Goal: Task Accomplishment & Management: Complete application form

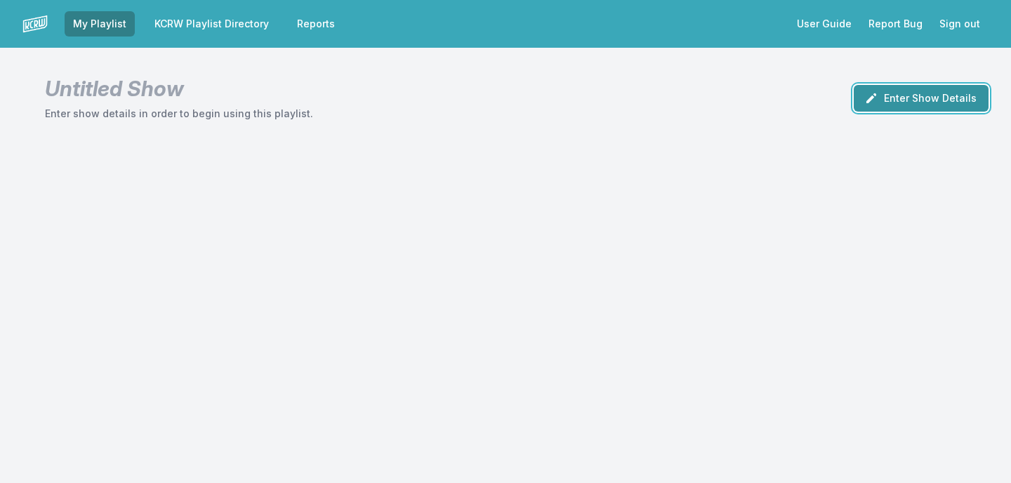
click at [925, 102] on button "Enter Show Details" at bounding box center [921, 98] width 135 height 27
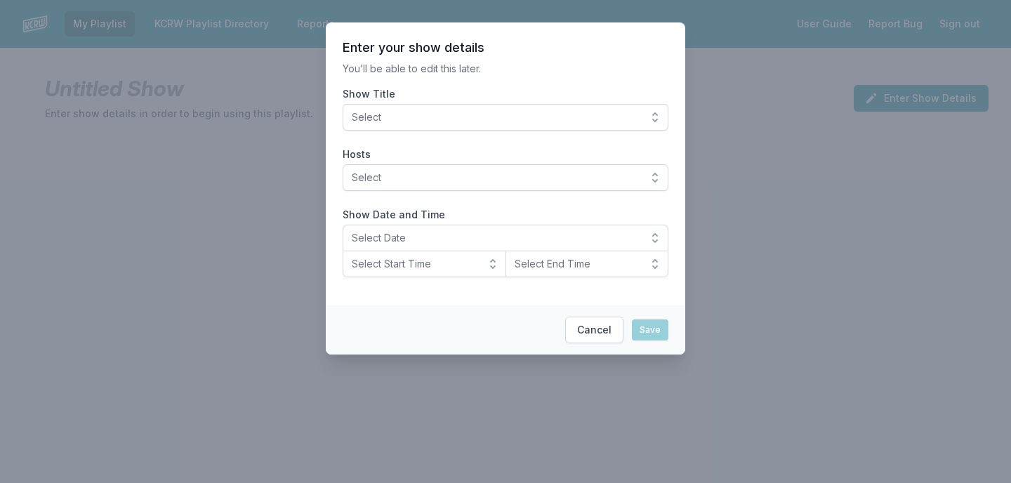
click at [494, 120] on span "Select" at bounding box center [496, 117] width 288 height 14
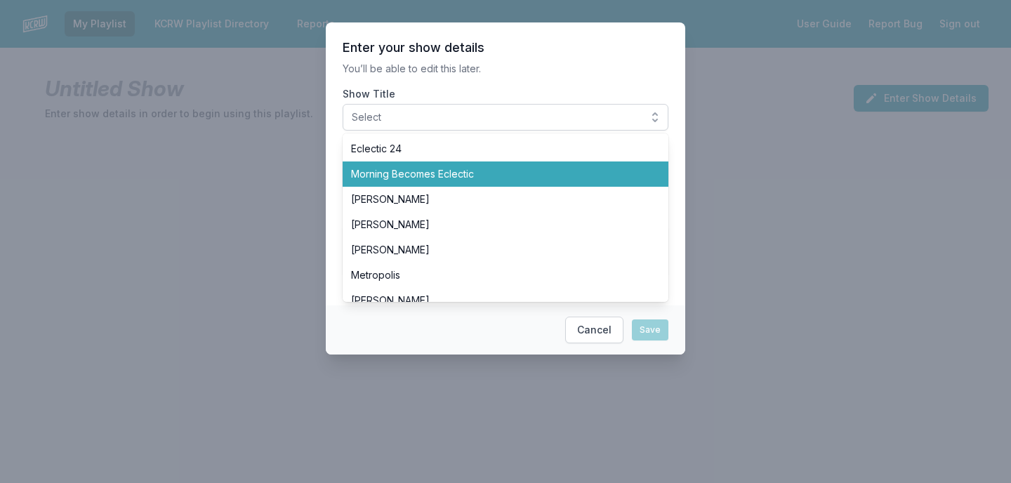
click at [478, 174] on span "Morning Becomes Eclectic" at bounding box center [497, 174] width 292 height 14
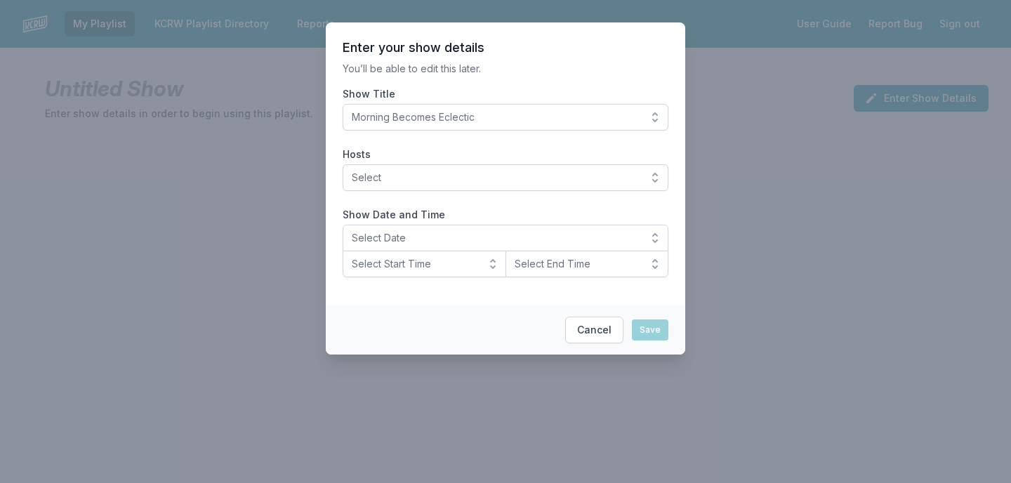
click at [517, 74] on p "You’ll be able to edit this later." at bounding box center [506, 69] width 326 height 14
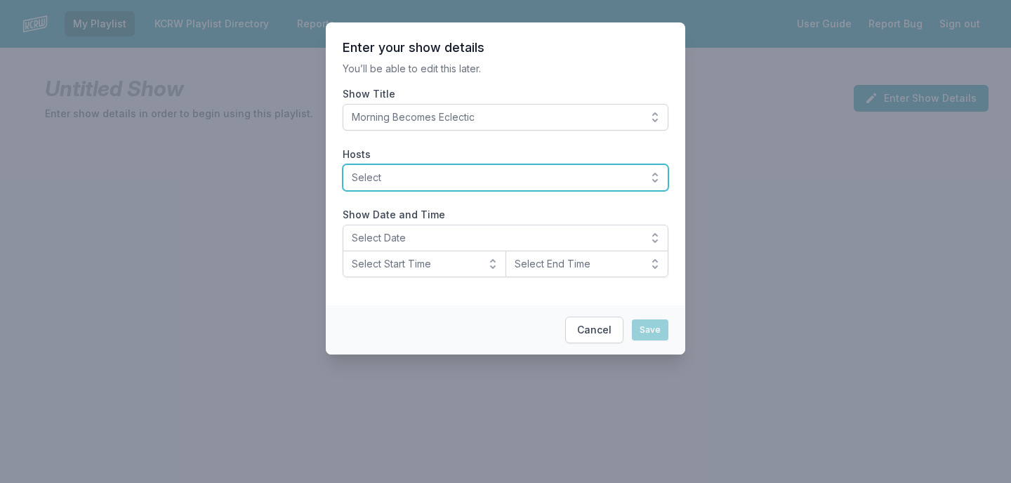
click at [431, 176] on span "Select" at bounding box center [496, 178] width 288 height 14
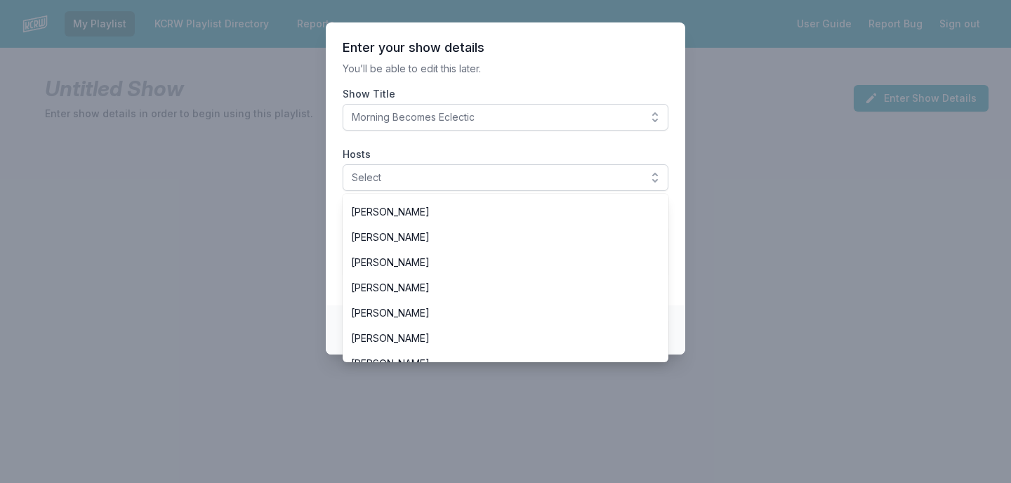
scroll to position [275, 0]
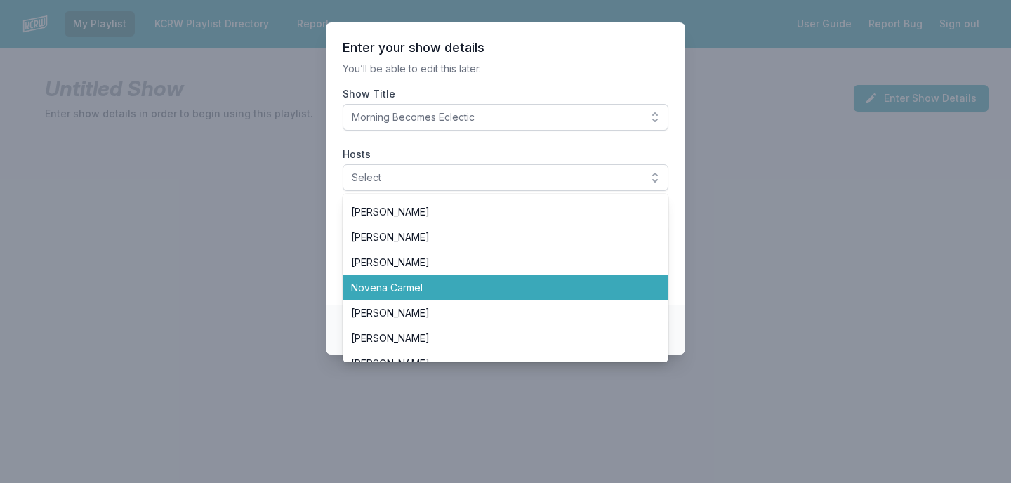
click at [410, 293] on span "Novena Carmel" at bounding box center [497, 288] width 292 height 14
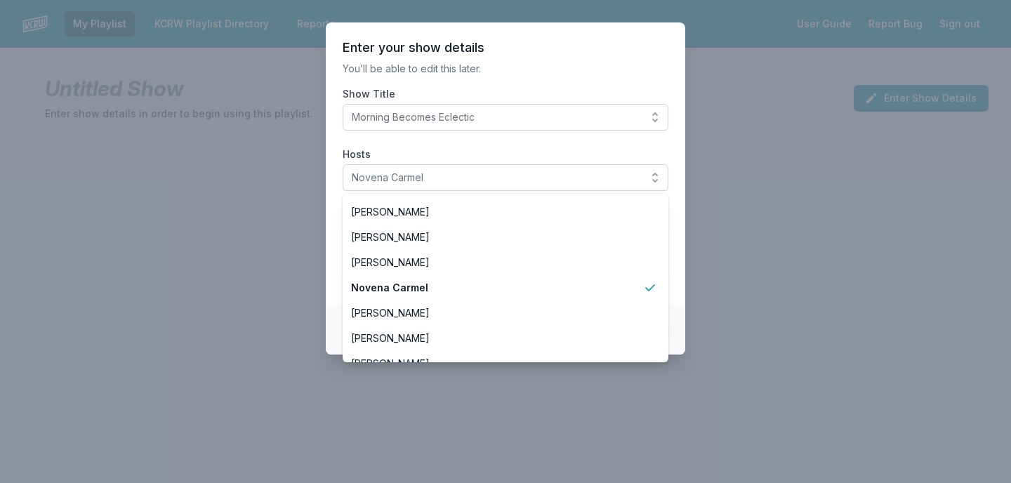
click at [517, 77] on section "Enter your show details You’ll be able to edit this later. Show Title Morning B…" at bounding box center [505, 163] width 359 height 283
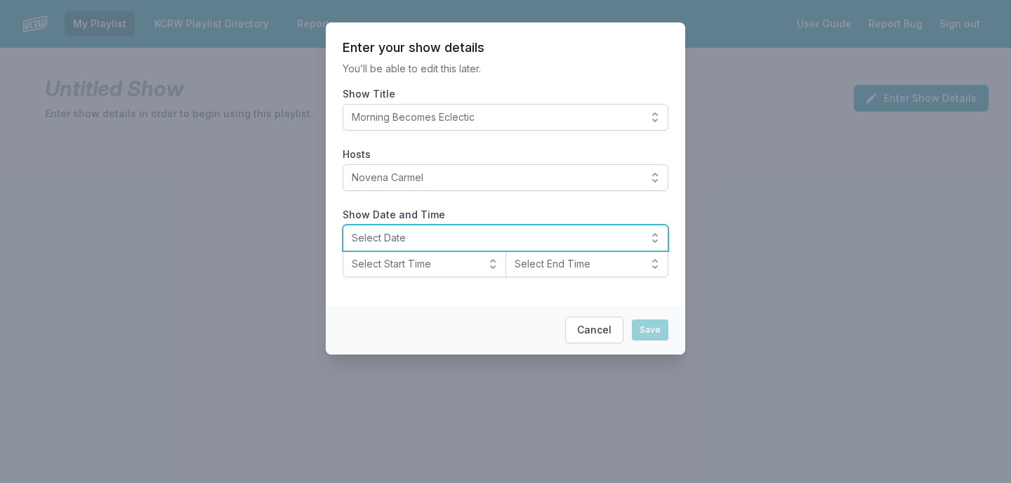
click at [424, 237] on span "Select Date" at bounding box center [496, 238] width 288 height 14
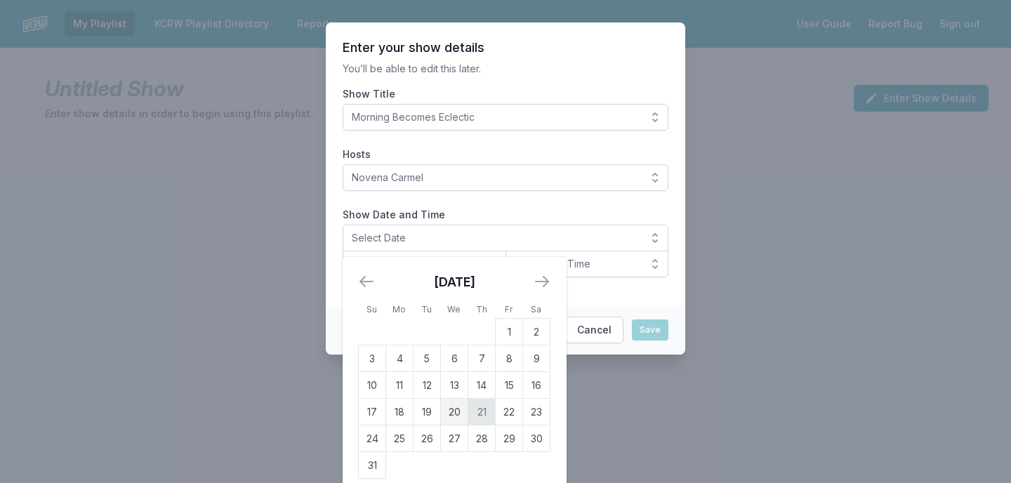
click at [479, 411] on td "21" at bounding box center [481, 412] width 27 height 27
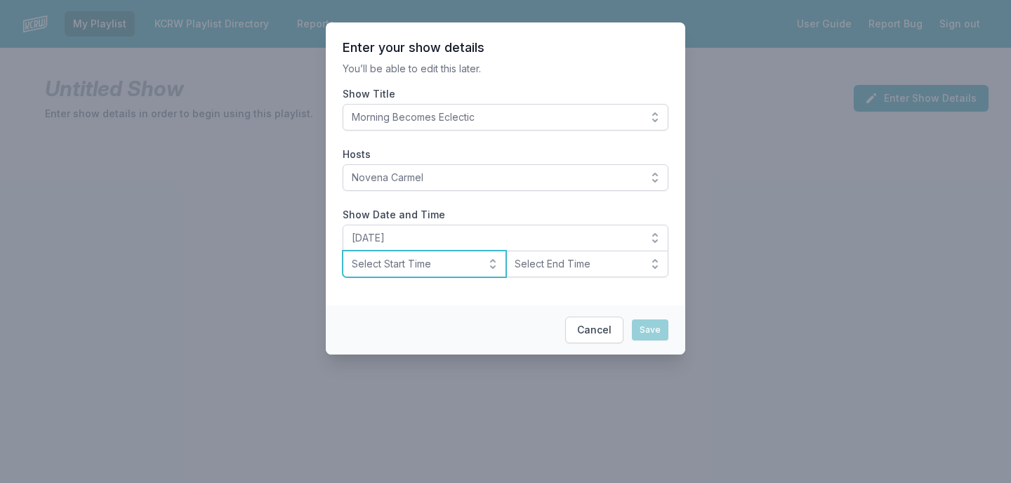
click at [466, 272] on button "Select Start Time" at bounding box center [425, 264] width 164 height 27
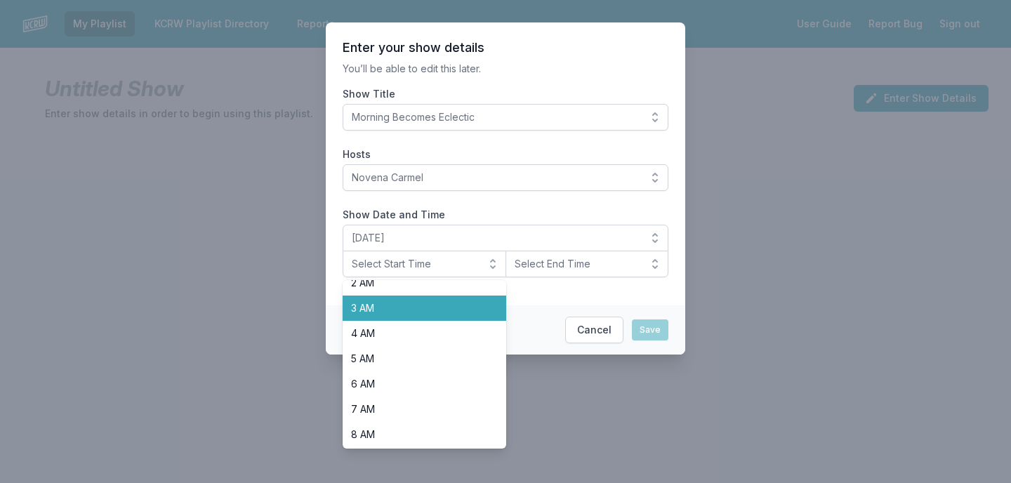
scroll to position [136, 0]
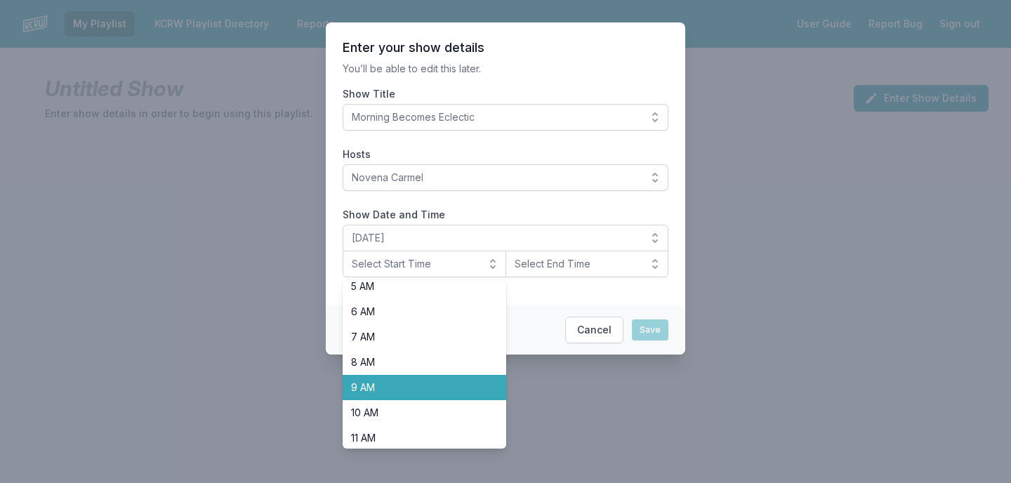
click at [437, 383] on span "9 AM" at bounding box center [416, 388] width 130 height 14
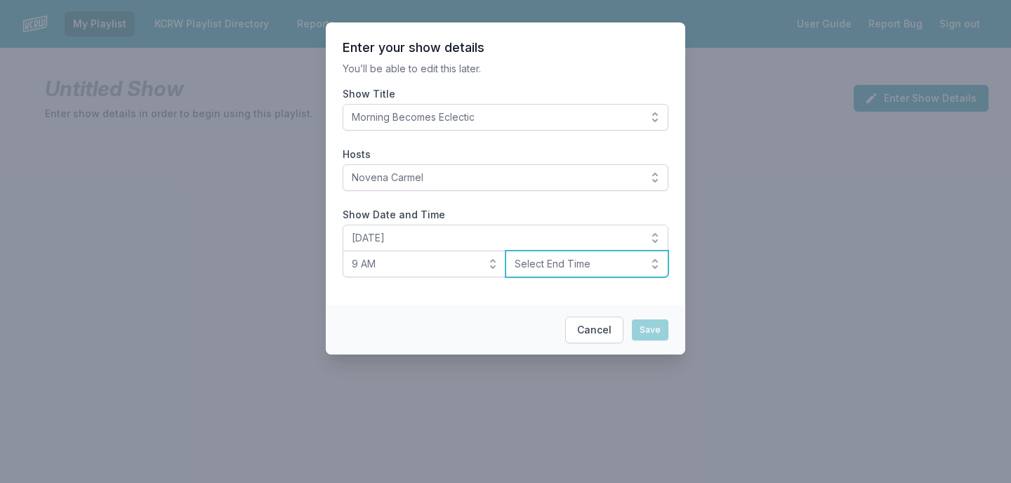
click at [553, 272] on button "Select End Time" at bounding box center [588, 264] width 164 height 27
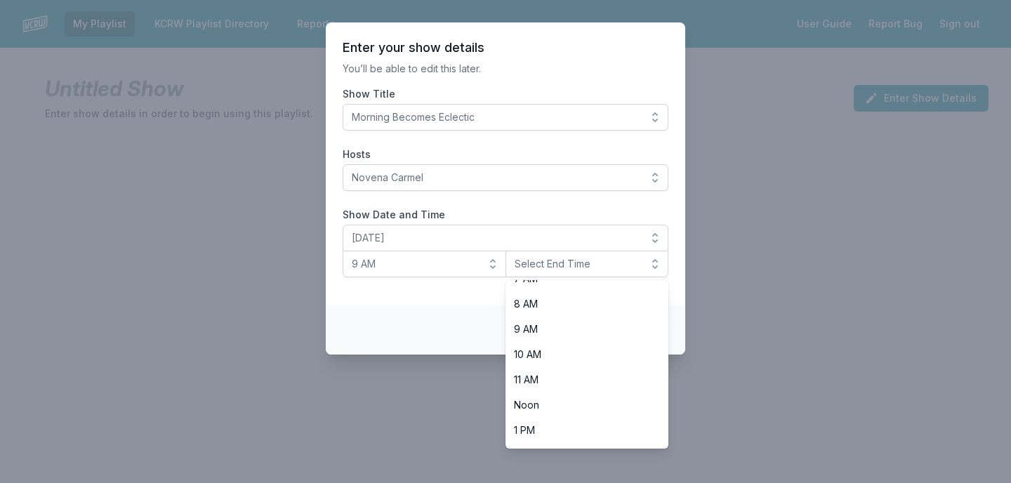
scroll to position [239, 0]
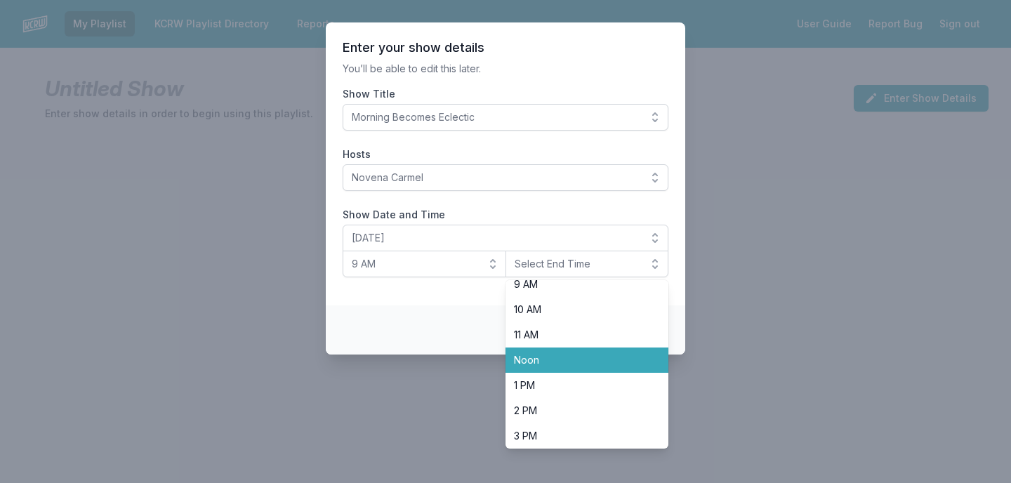
click at [548, 355] on span "Noon" at bounding box center [579, 360] width 130 height 14
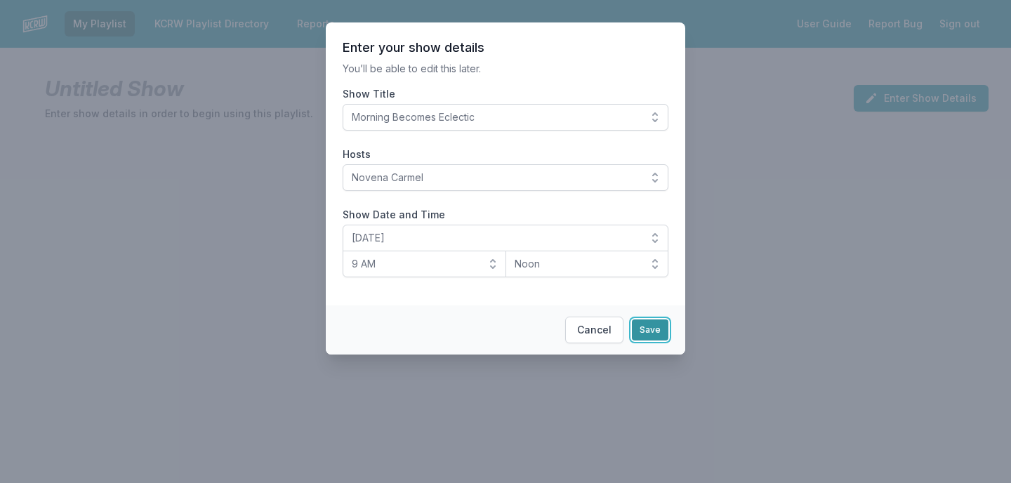
click at [643, 333] on button "Save" at bounding box center [650, 329] width 37 height 21
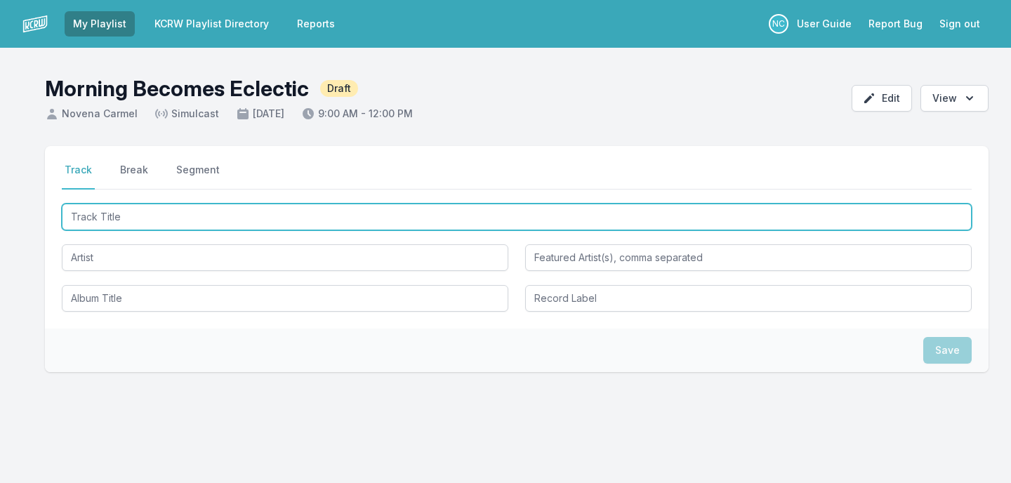
click at [400, 218] on input "Track Title" at bounding box center [517, 217] width 910 height 27
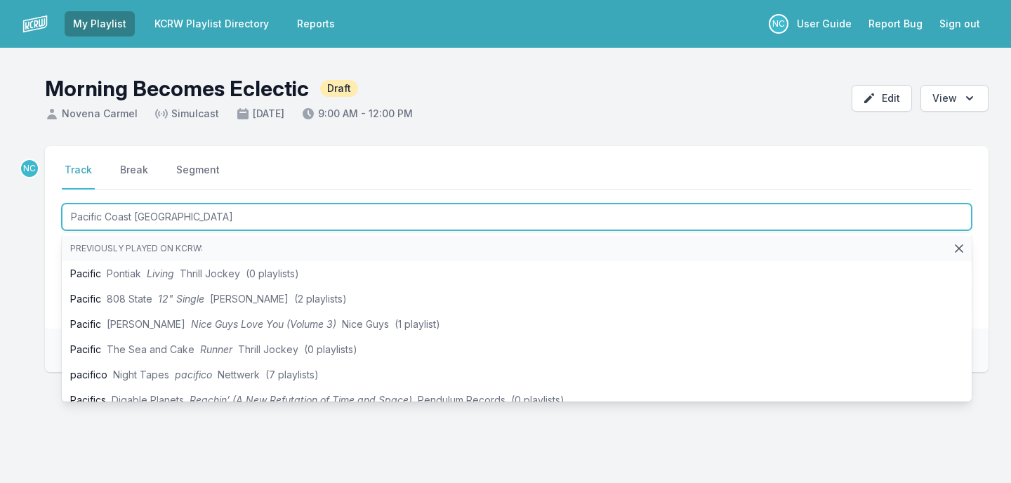
type input "Pacific Coast Highway"
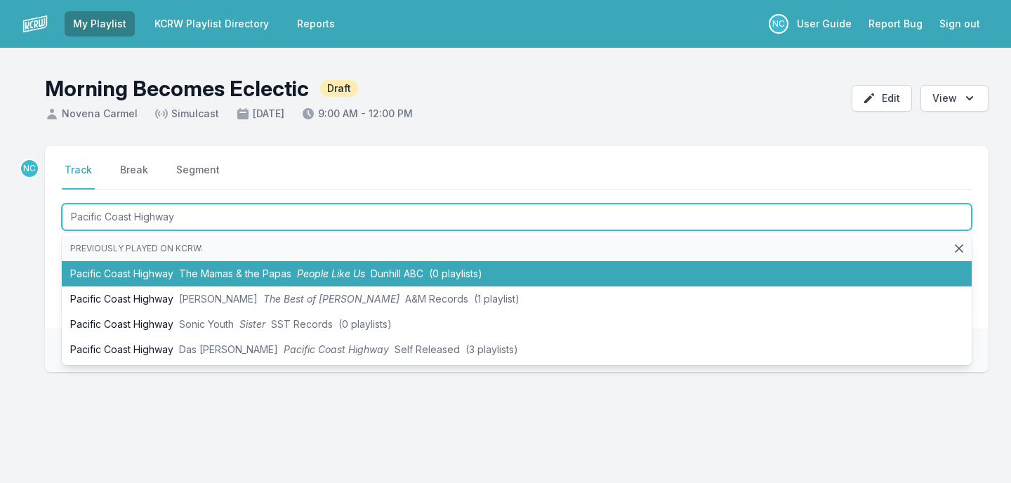
click at [313, 270] on span "People Like Us" at bounding box center [331, 274] width 68 height 12
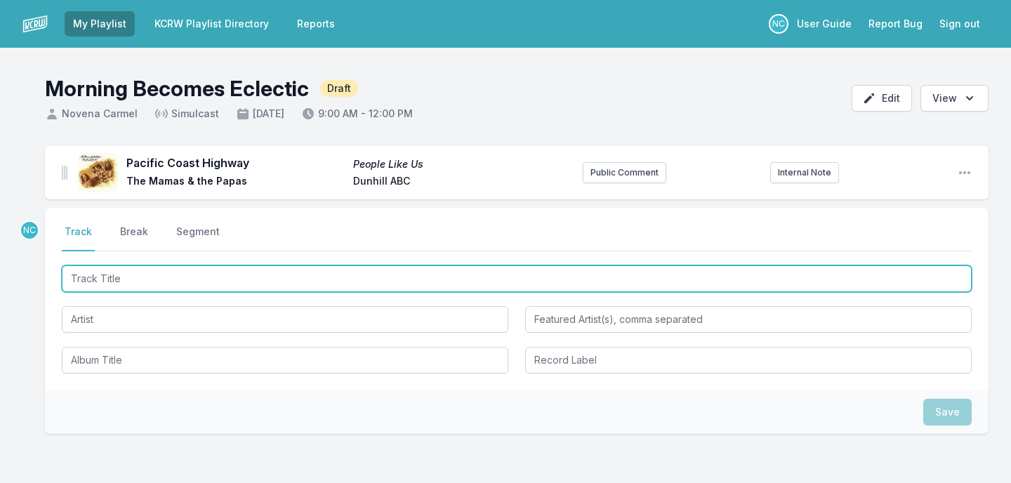
click at [288, 270] on input "Track Title" at bounding box center [517, 278] width 910 height 27
type input "[US_STATE]"
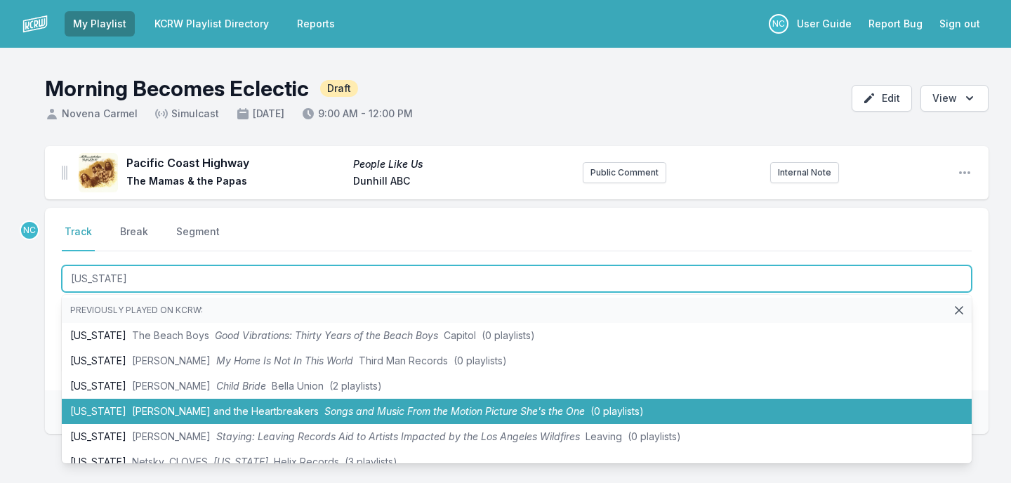
click at [235, 412] on span "[PERSON_NAME] and the Heartbreakers" at bounding box center [225, 411] width 187 height 12
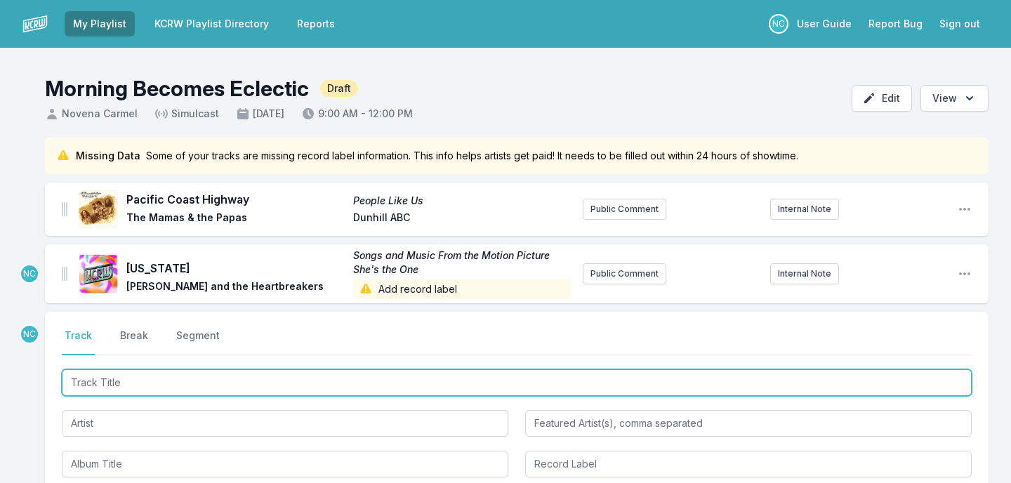
click at [218, 383] on input "Track Title" at bounding box center [517, 382] width 910 height 27
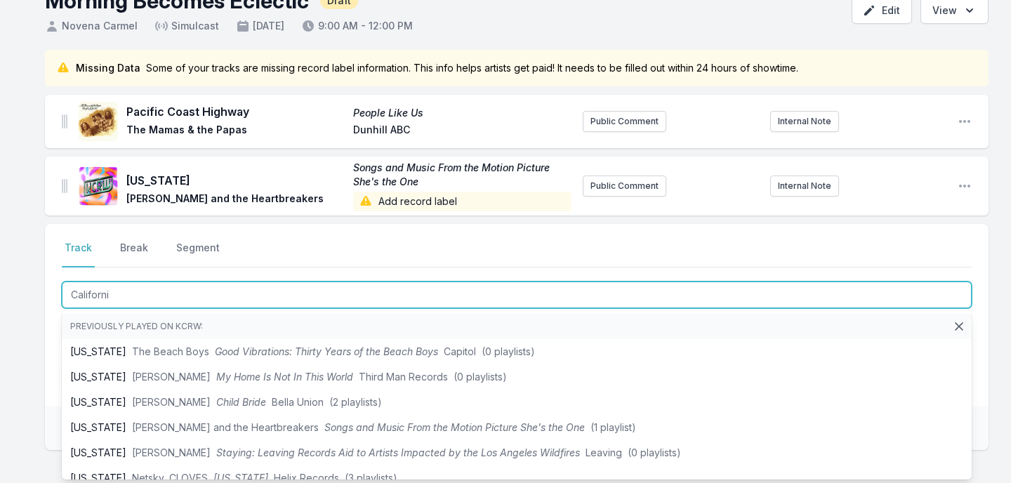
scroll to position [88, 0]
type input "Californi"
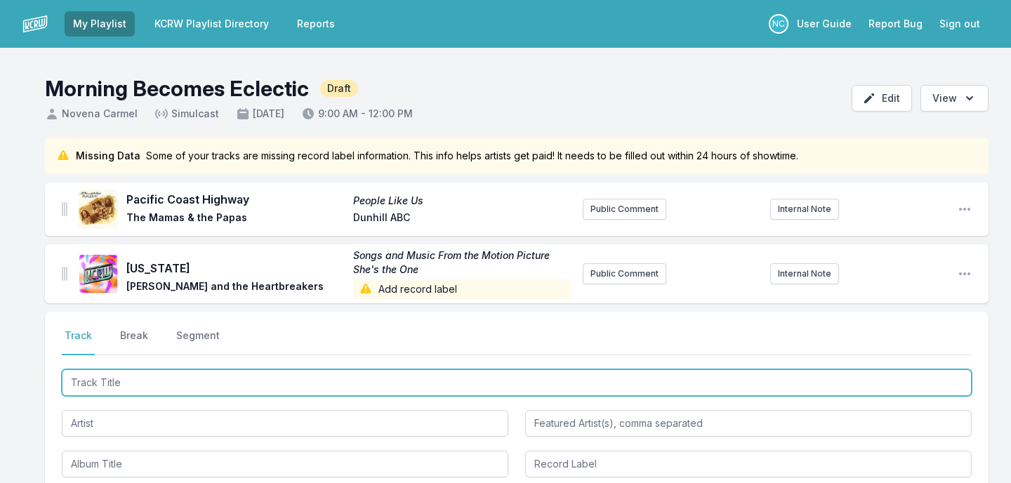
click at [117, 381] on input "Track Title" at bounding box center [517, 382] width 910 height 27
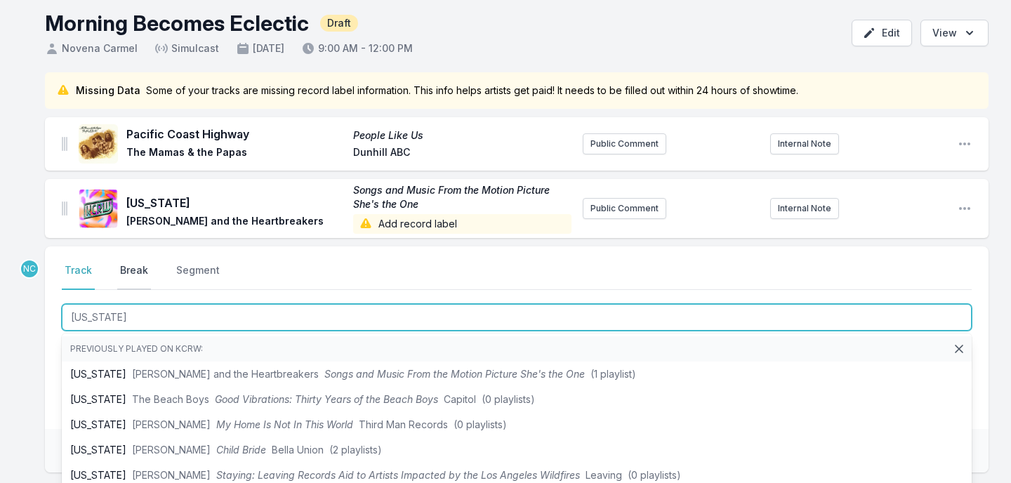
scroll to position [74, 0]
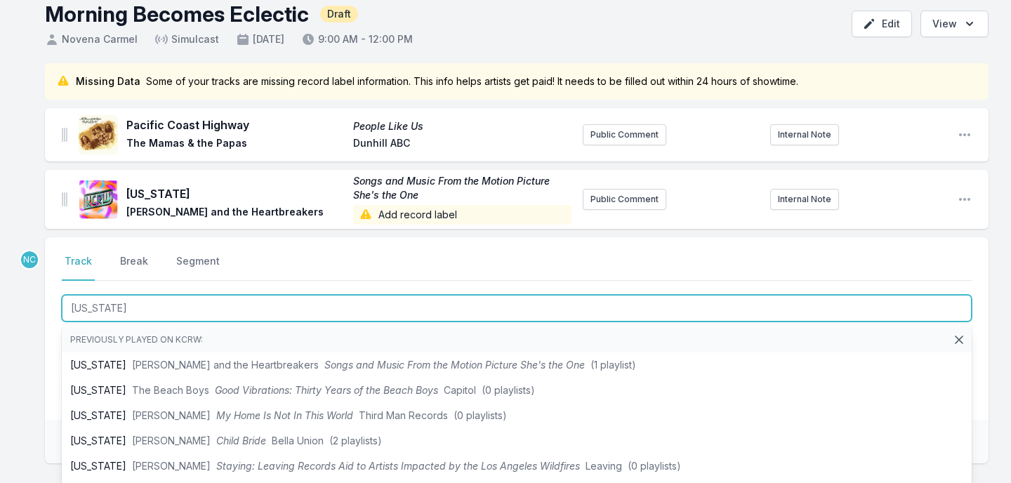
type input "California"
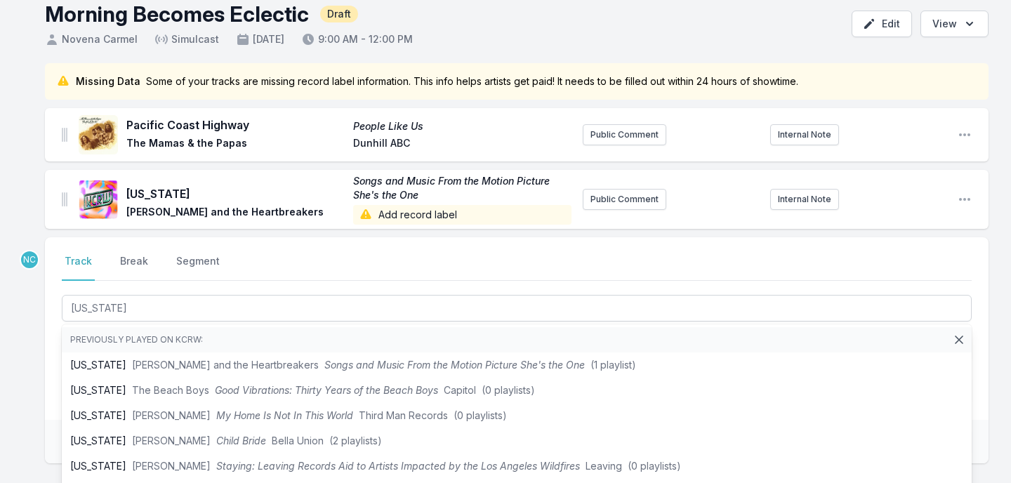
click at [48, 375] on div "Select a tab Track Break Segment Track Break Segment California Previously play…" at bounding box center [517, 328] width 944 height 183
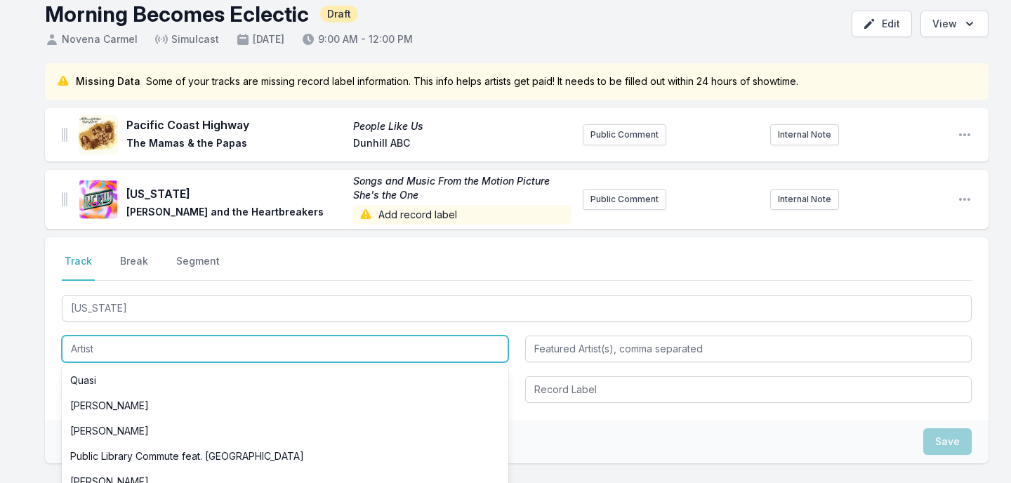
click at [99, 352] on input "Artist" at bounding box center [285, 349] width 447 height 27
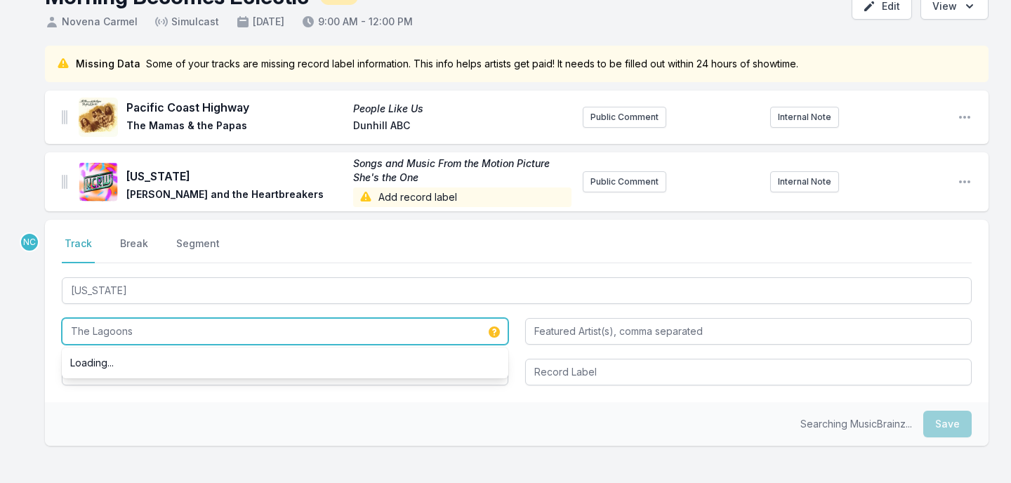
scroll to position [95, 0]
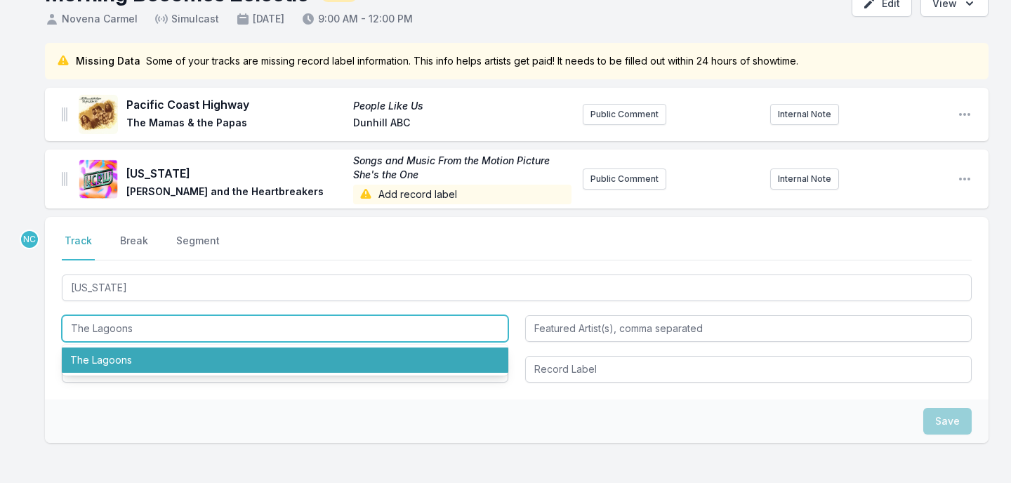
click at [102, 359] on li "The Lagoons" at bounding box center [285, 360] width 447 height 25
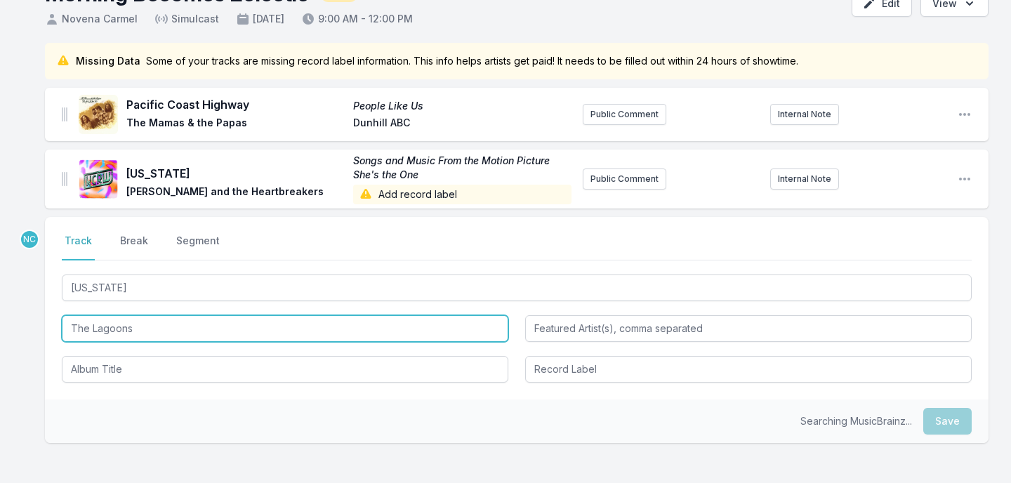
type input "The Lagoons"
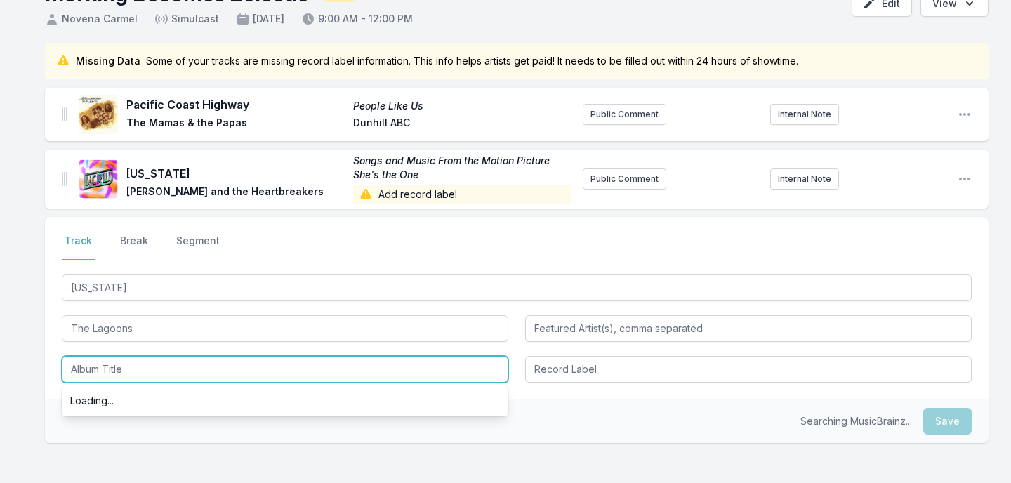
click at [107, 369] on input "Album Title" at bounding box center [285, 369] width 447 height 27
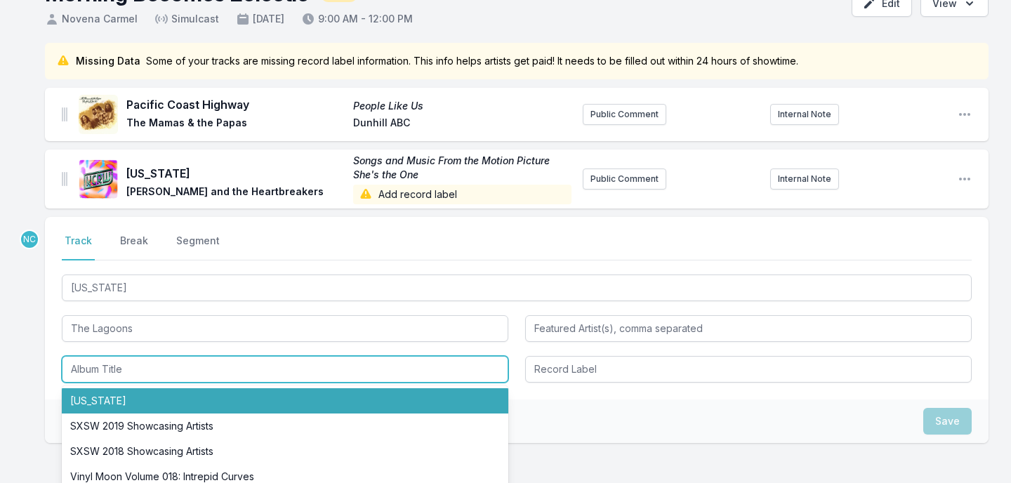
click at [113, 397] on li "California" at bounding box center [285, 400] width 447 height 25
type input "California"
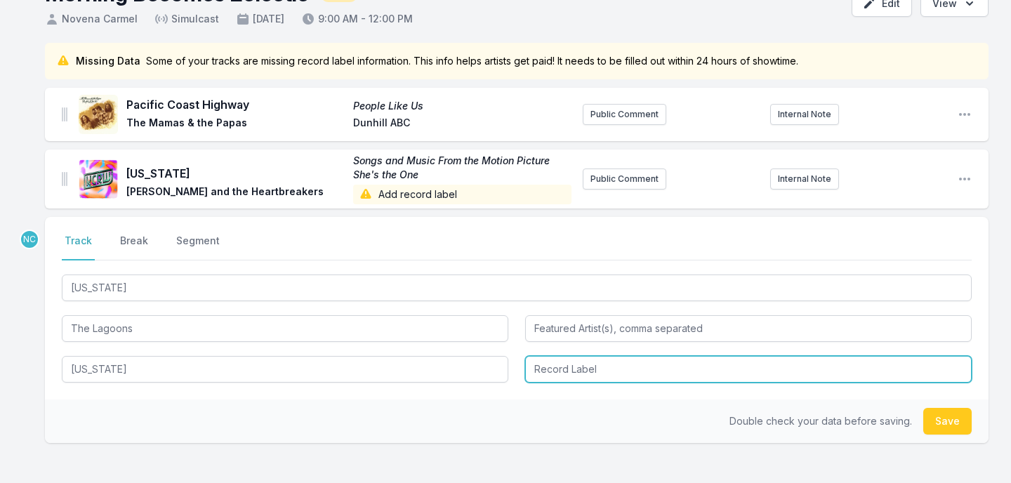
click at [569, 376] on input "Record Label" at bounding box center [748, 369] width 447 height 27
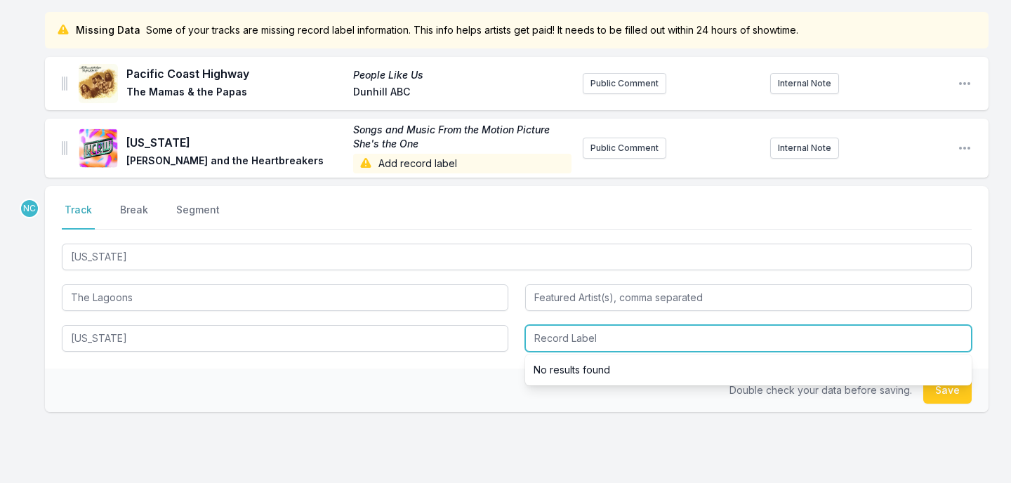
scroll to position [130, 0]
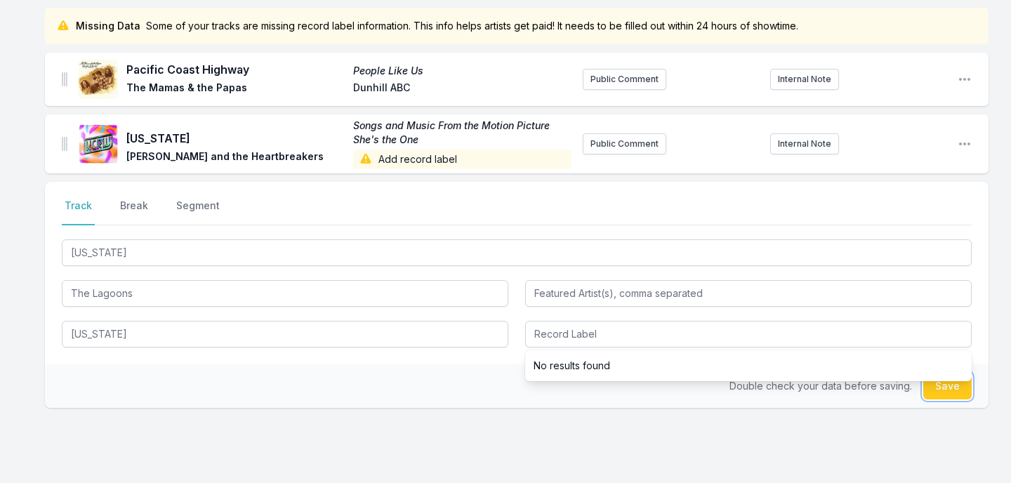
click at [949, 387] on button "Save" at bounding box center [947, 386] width 48 height 27
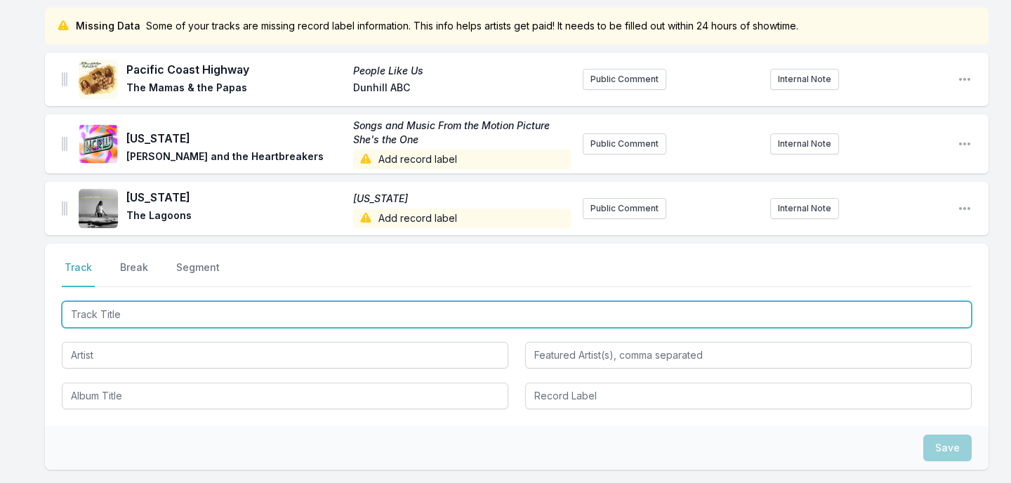
click at [253, 312] on input "Track Title" at bounding box center [517, 314] width 910 height 27
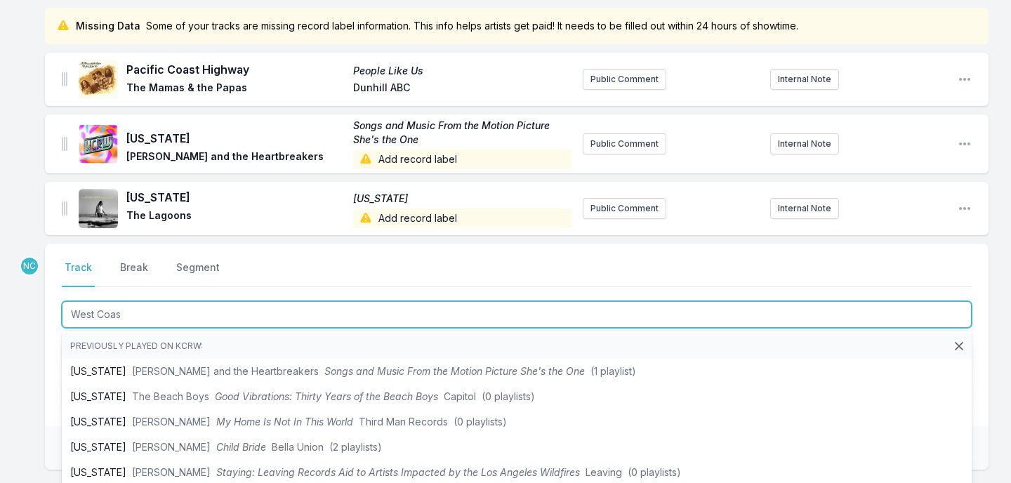
type input "West Coast"
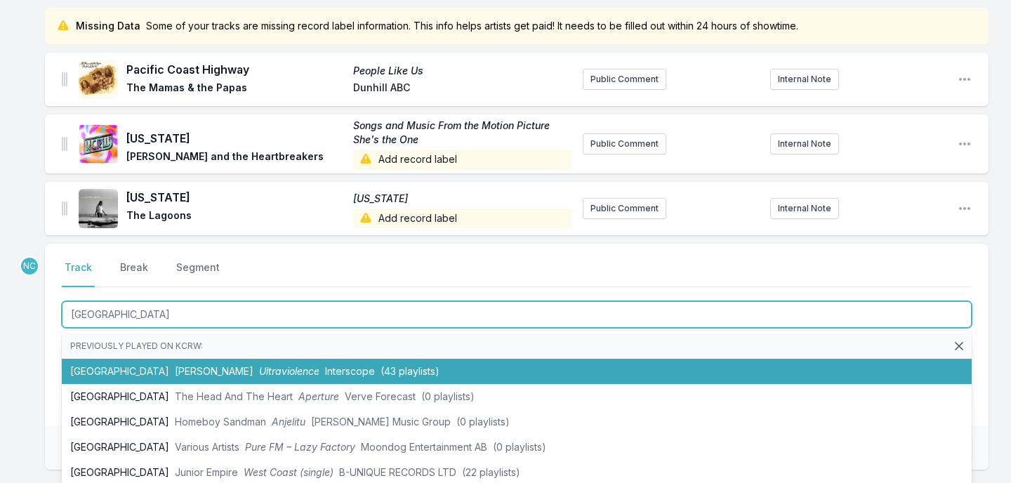
click at [259, 368] on span "Ultraviolence" at bounding box center [289, 371] width 60 height 12
